Goal: Navigation & Orientation: Find specific page/section

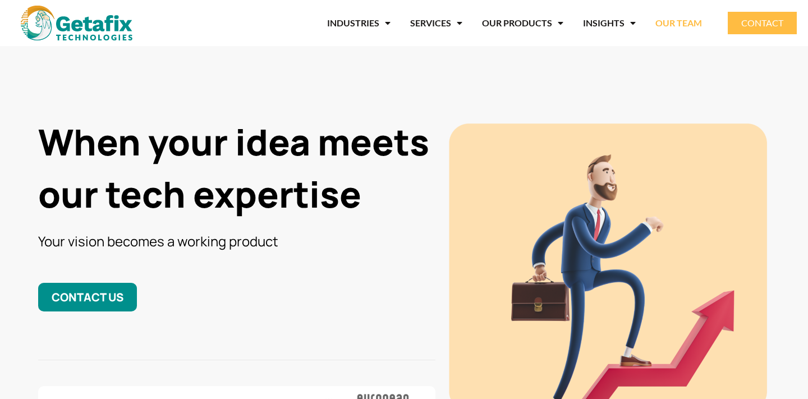
click at [676, 24] on link "OUR TEAM" at bounding box center [679, 23] width 47 height 26
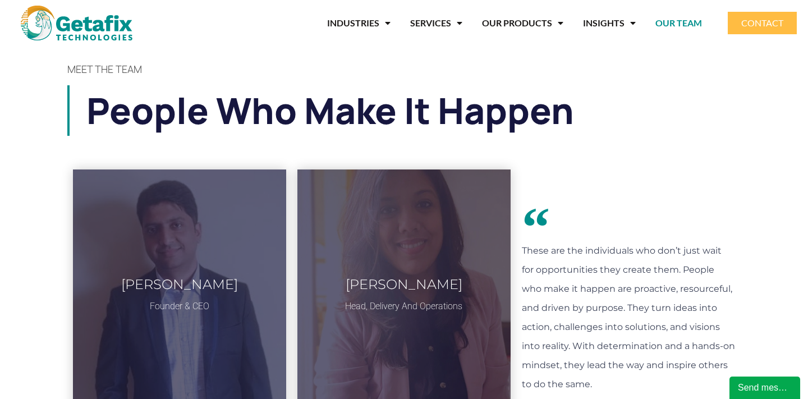
click at [263, 95] on h1 "People who make it happen" at bounding box center [413, 110] width 655 height 51
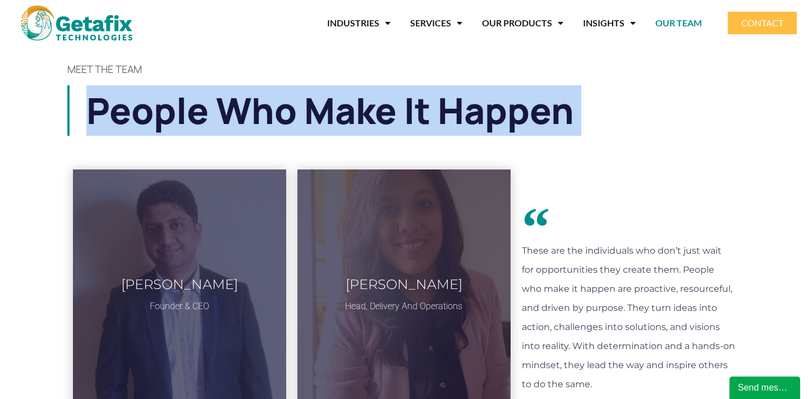
click at [263, 95] on h1 "People who make it happen" at bounding box center [413, 110] width 655 height 51
